Goal: Task Accomplishment & Management: Manage account settings

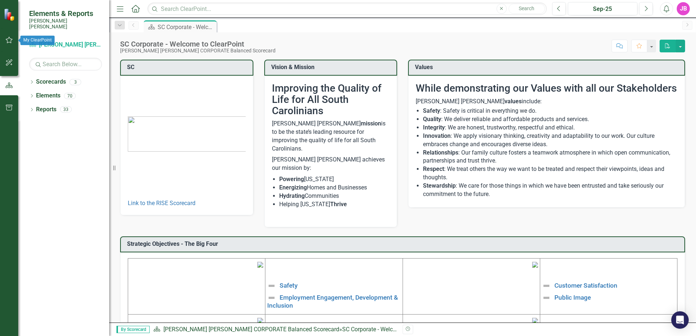
click at [11, 37] on button "button" at bounding box center [9, 40] width 16 height 15
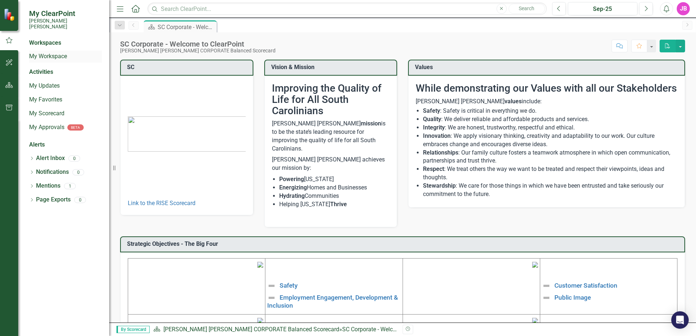
click at [64, 52] on link "My Workspace" at bounding box center [65, 56] width 73 height 8
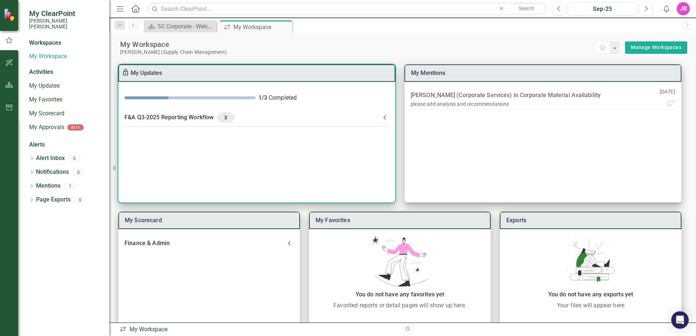
click at [382, 118] on icon at bounding box center [384, 117] width 9 height 9
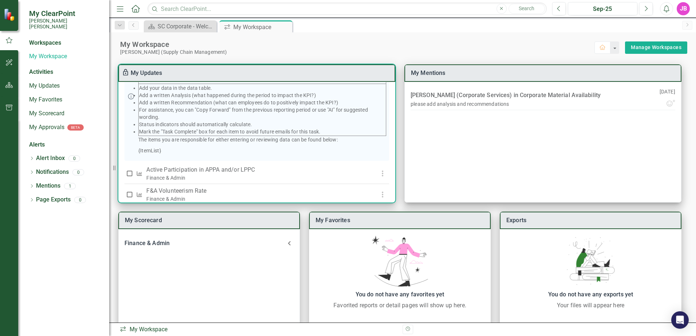
scroll to position [146, 0]
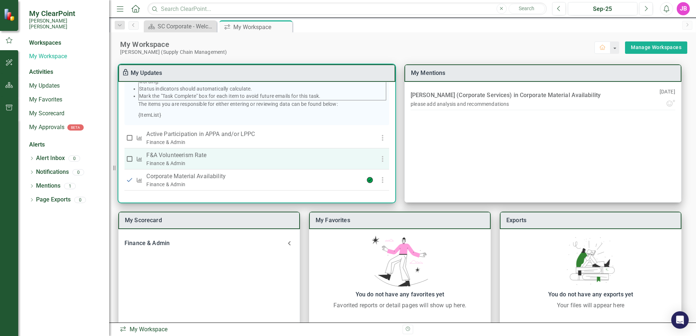
click at [197, 155] on p "F&A Volunteerism Rate" at bounding box center [248, 155] width 205 height 9
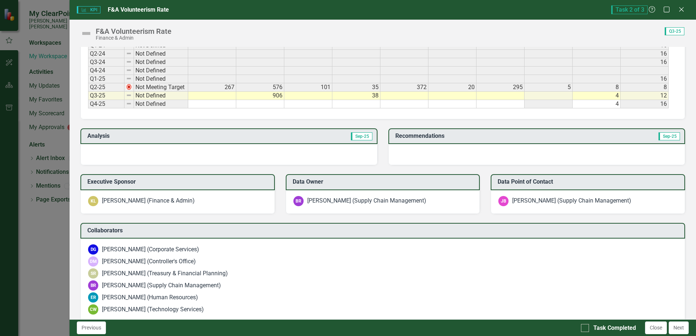
scroll to position [364, 0]
click at [6, 39] on div "KPI KPI F&A Volunteerism Rate Task 2 of 3 Help Maximize Close F&A Volunteerism …" at bounding box center [348, 168] width 696 height 336
click at [680, 10] on icon "Close" at bounding box center [681, 9] width 9 height 7
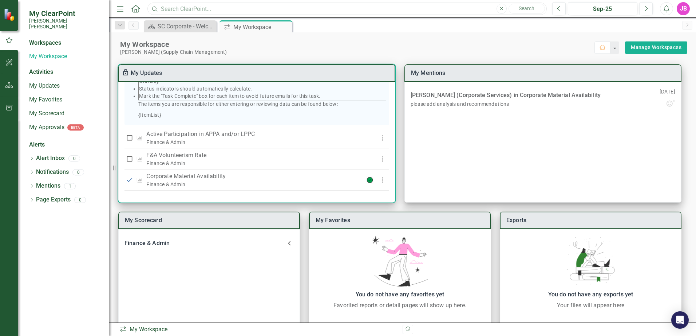
click at [173, 9] on input "text" at bounding box center [346, 9] width 399 height 13
type input "m"
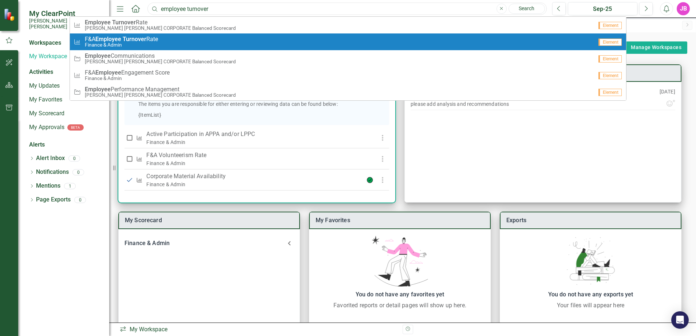
type input "employee turnover"
click at [167, 38] on div "KPI F&A Employee Turnover Rate​ Finance & Admin" at bounding box center [334, 42] width 520 height 12
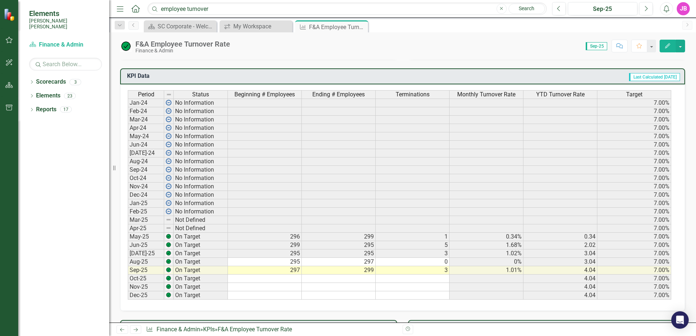
scroll to position [291, 0]
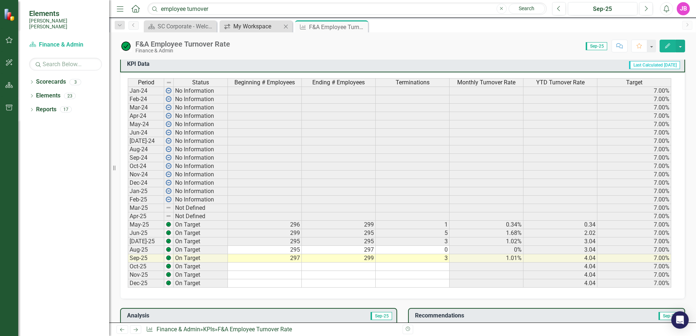
click at [237, 25] on div "My Workspace" at bounding box center [257, 26] width 48 height 9
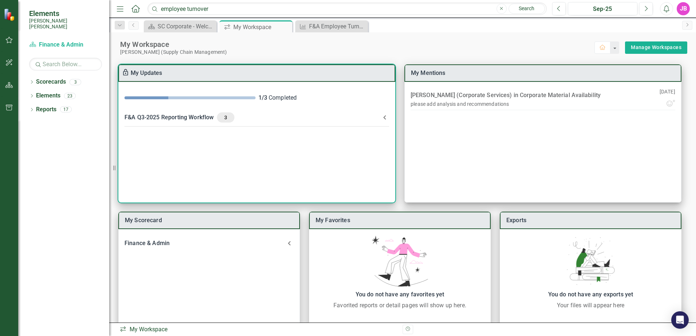
click at [383, 118] on icon at bounding box center [384, 117] width 9 height 9
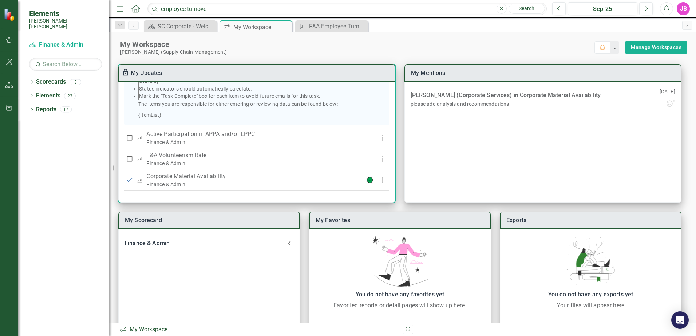
scroll to position [147, 0]
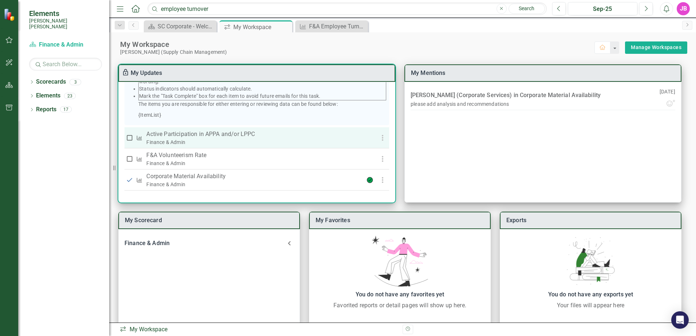
click at [217, 134] on p "Active Participation in APPA and/or LPPC" at bounding box center [248, 134] width 205 height 9
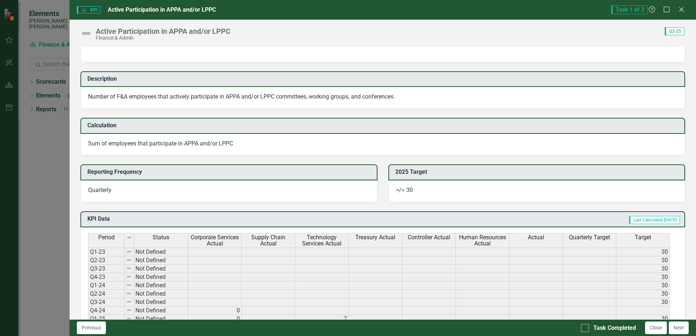
scroll to position [0, 0]
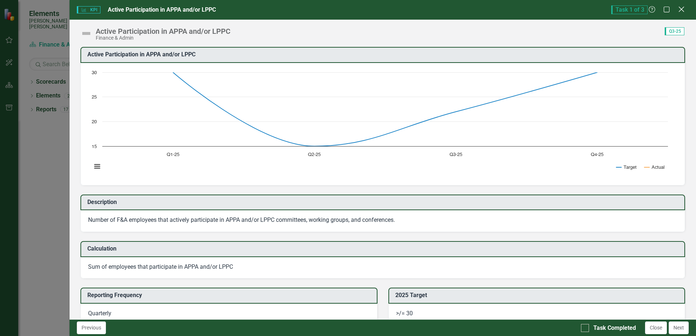
click at [680, 10] on icon "Close" at bounding box center [681, 9] width 9 height 7
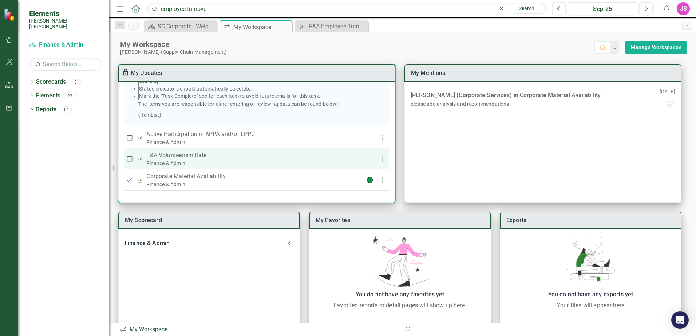
click at [186, 157] on p "F&A Volunteerism Rate" at bounding box center [248, 155] width 205 height 9
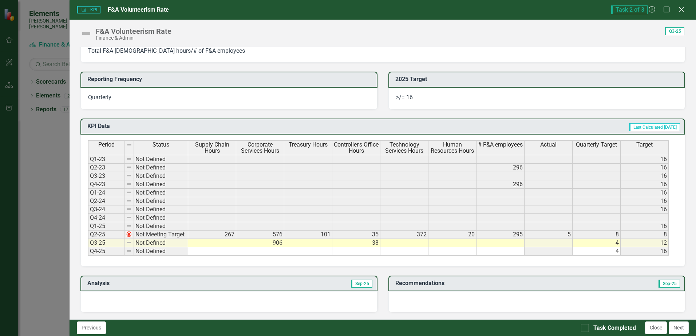
scroll to position [218, 0]
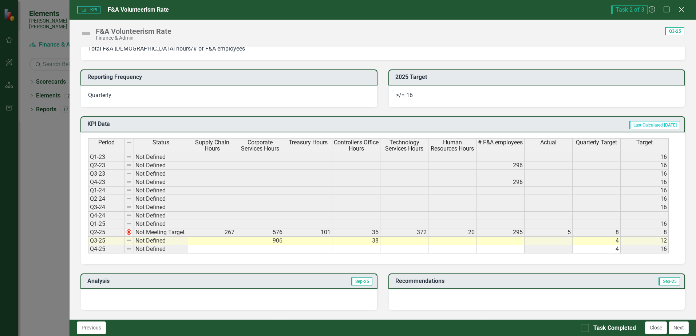
click at [506, 241] on td at bounding box center [501, 241] width 48 height 8
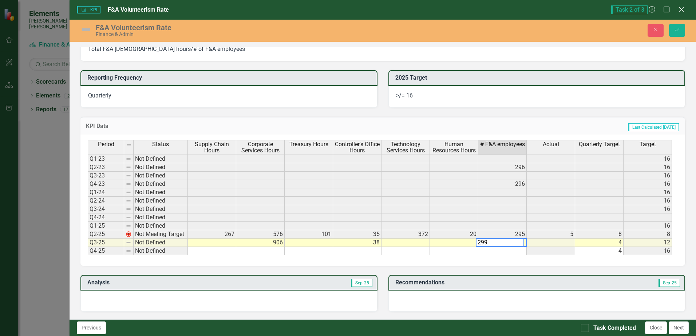
type textarea "299"
click at [551, 251] on td at bounding box center [551, 251] width 48 height 8
click at [480, 245] on td "299" at bounding box center [502, 243] width 48 height 8
click at [684, 31] on button "Save" at bounding box center [677, 30] width 16 height 13
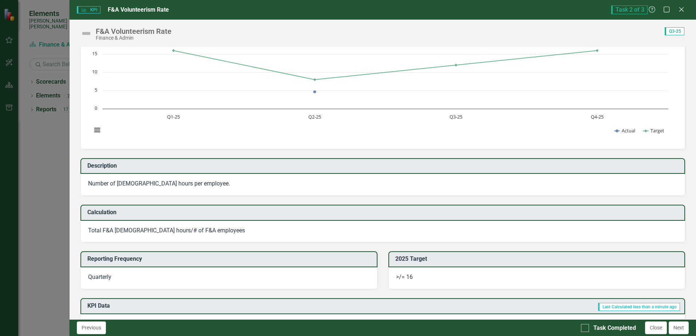
scroll to position [0, 0]
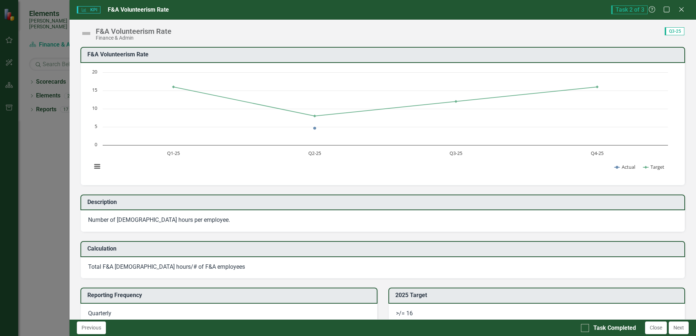
click at [674, 10] on div "Task 2 of 3 Help Maximize Close" at bounding box center [650, 9] width 78 height 9
click at [680, 10] on icon "Close" at bounding box center [681, 9] width 9 height 7
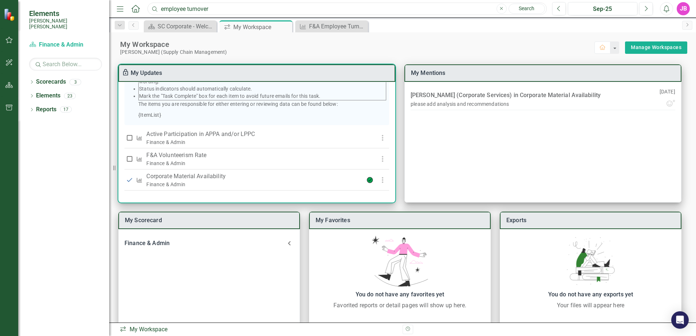
click at [230, 8] on input "employee turnover" at bounding box center [346, 9] width 399 height 13
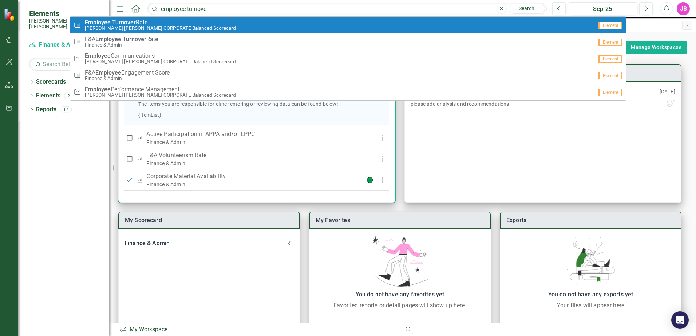
click at [148, 27] on small "[PERSON_NAME] [PERSON_NAME] CORPORATE Balanced Scorecard" at bounding box center [160, 27] width 151 height 5
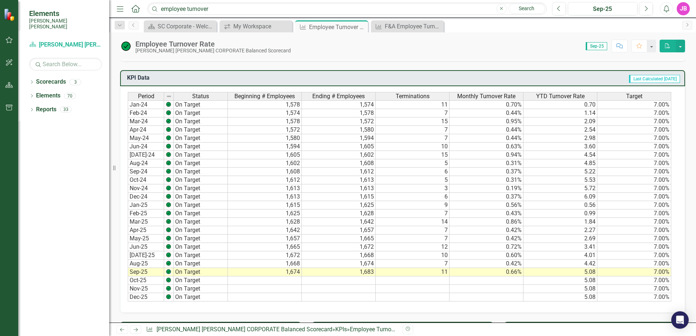
scroll to position [364, 0]
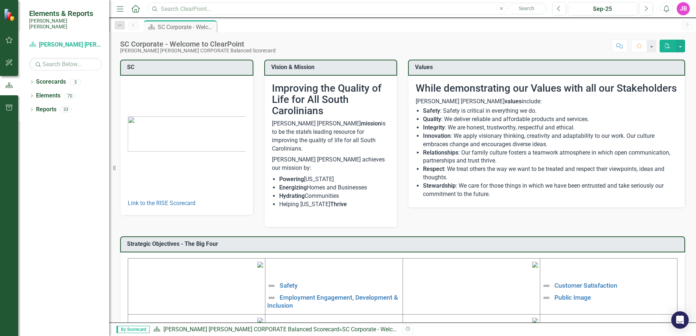
click at [318, 9] on input "text" at bounding box center [346, 9] width 399 height 13
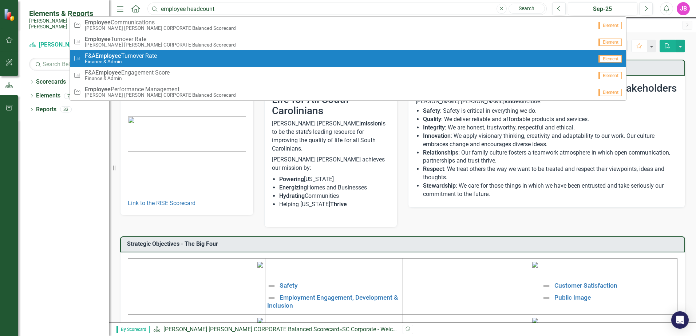
type input "employee headcount"
click at [109, 56] on strong "Employee" at bounding box center [108, 55] width 26 height 7
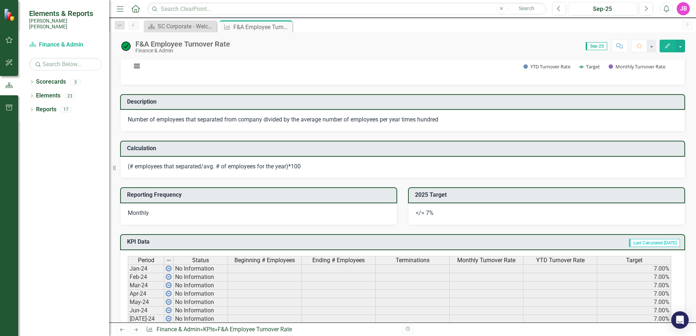
scroll to position [36, 0]
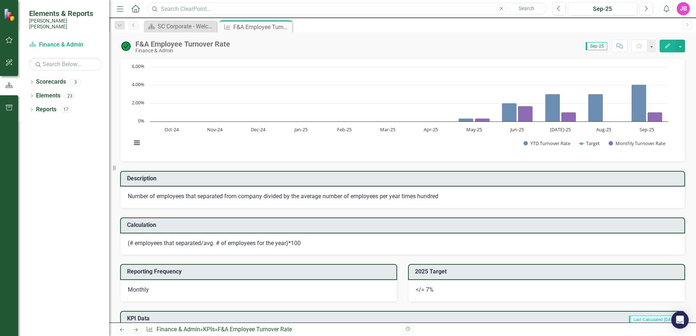
click at [213, 8] on input "text" at bounding box center [346, 9] width 399 height 13
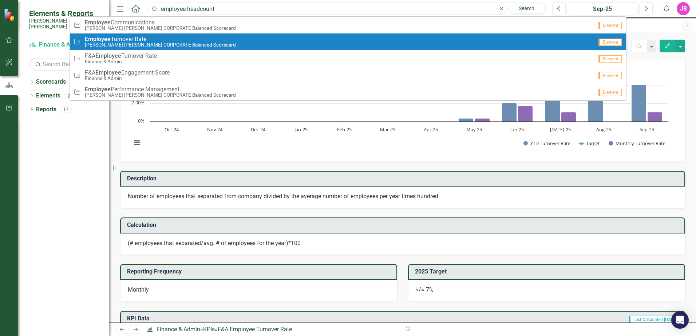
type input "employee headcount"
click at [130, 47] on small "[PERSON_NAME] [PERSON_NAME] CORPORATE Balanced Scorecard" at bounding box center [160, 44] width 151 height 5
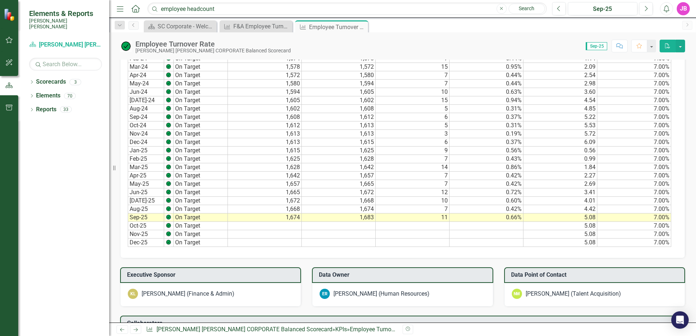
scroll to position [437, 0]
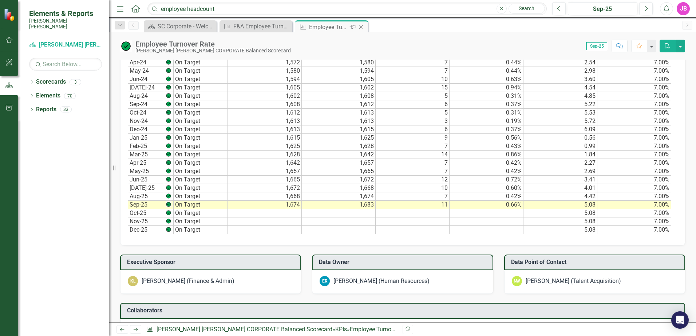
click at [362, 27] on icon at bounding box center [361, 27] width 4 height 4
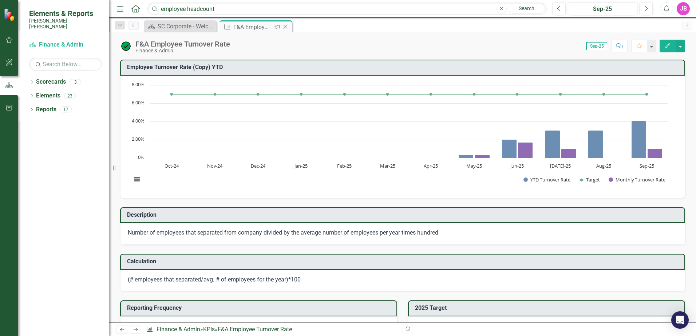
click at [287, 26] on icon "Close" at bounding box center [285, 27] width 7 height 6
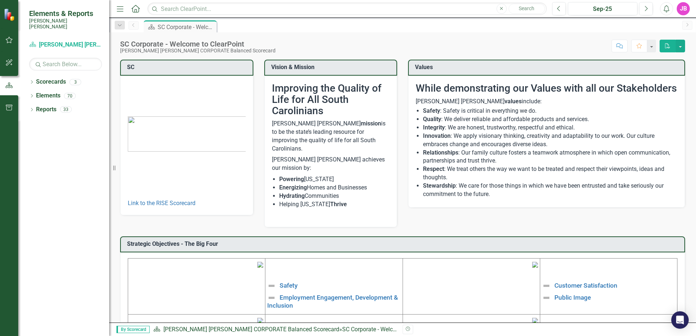
click at [13, 39] on button "button" at bounding box center [9, 40] width 16 height 15
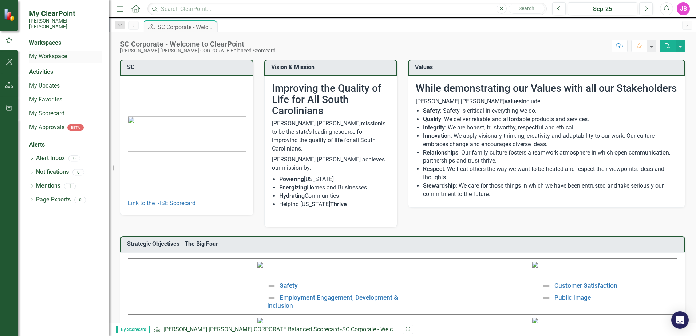
click at [50, 54] on link "My Workspace" at bounding box center [65, 56] width 73 height 8
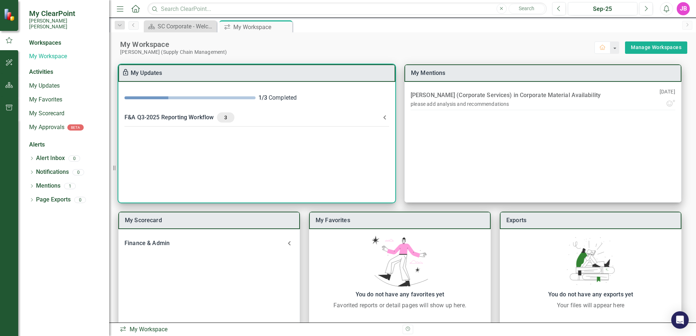
click at [389, 116] on -header "F&A Q3-2025 Reporting Workflow 3" at bounding box center [257, 117] width 276 height 19
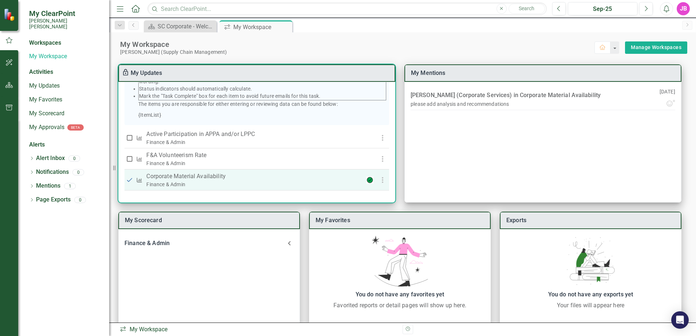
scroll to position [147, 0]
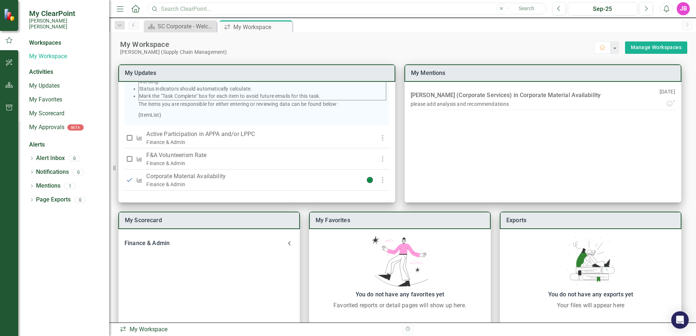
click at [221, 6] on input "text" at bounding box center [346, 9] width 399 height 13
type input "h"
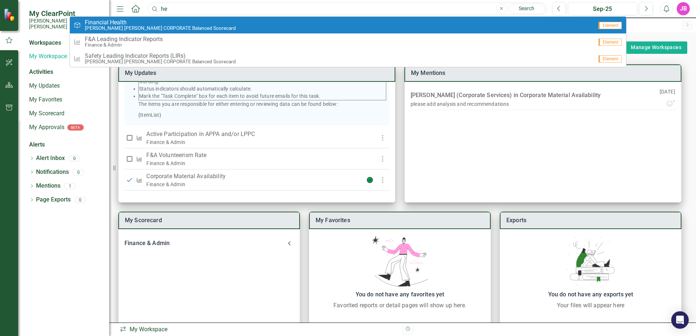
type input "h"
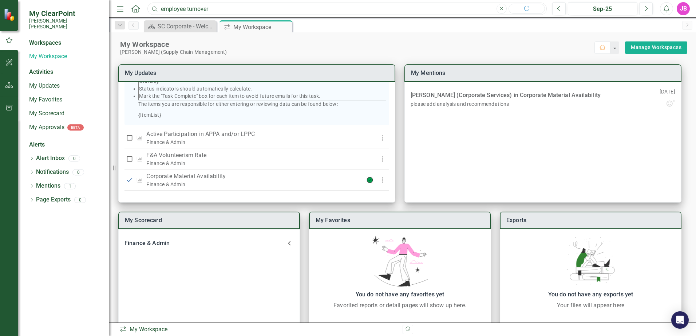
type input "employee turnover"
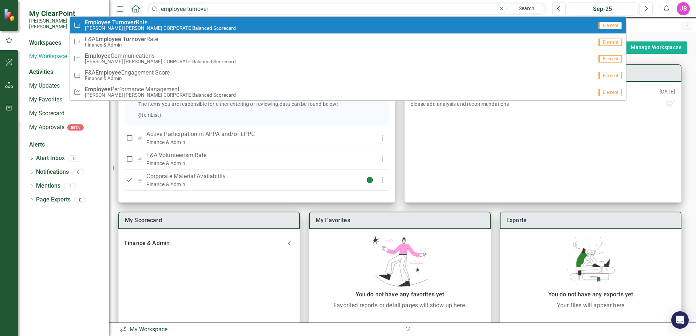
click at [133, 28] on small "[PERSON_NAME] [PERSON_NAME] CORPORATE Balanced Scorecard" at bounding box center [160, 27] width 151 height 5
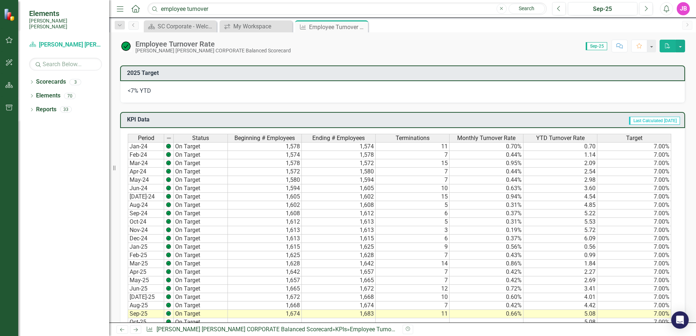
scroll to position [364, 0]
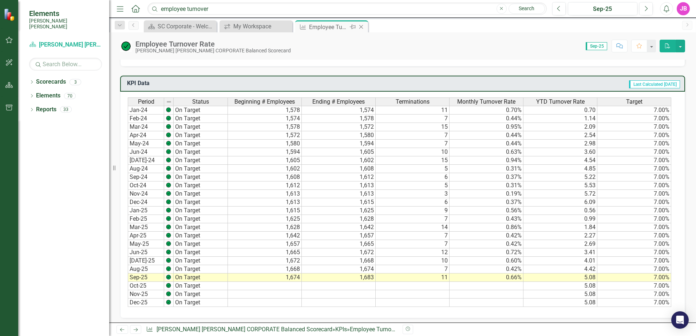
click at [360, 27] on icon "Close" at bounding box center [361, 27] width 7 height 6
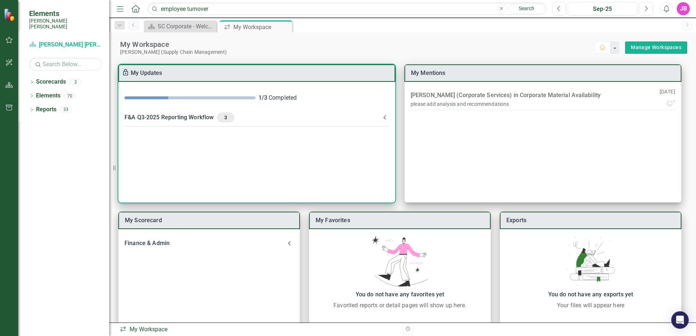
click at [386, 119] on icon at bounding box center [384, 117] width 9 height 9
